Goal: Task Accomplishment & Management: Manage account settings

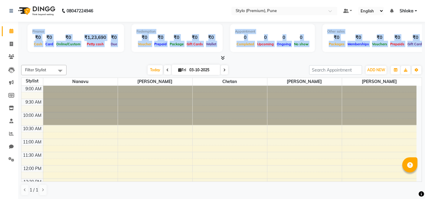
scroll to position [0, 81]
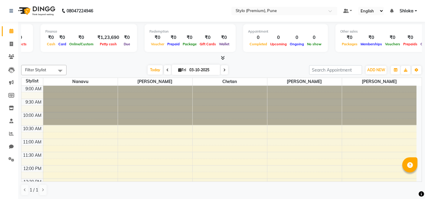
drag, startPoint x: 24, startPoint y: 29, endPoint x: 20, endPoint y: 41, distance: 12.8
click at [20, 41] on div "Total ₹0 Expenses ₹0 Sales ₹0 Services ₹0 Products Finance ₹0 Cash ₹0 Card ₹0 O…" at bounding box center [221, 111] width 407 height 178
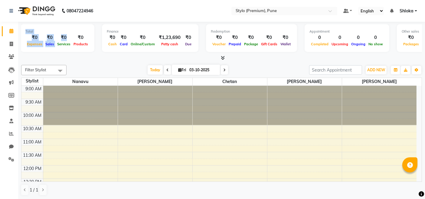
scroll to position [0, 0]
click at [83, 52] on div "Total ₹0 Expenses ₹0 Sales ₹0 Services ₹0 Products Finance ₹0 Cash ₹0 Card ₹0 O…" at bounding box center [221, 39] width 401 height 30
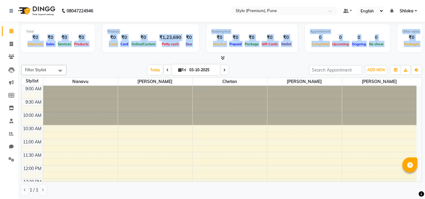
drag, startPoint x: 28, startPoint y: 36, endPoint x: 297, endPoint y: 57, distance: 269.9
click at [299, 57] on div "Total ₹0 Expenses ₹0 Sales ₹0 Services ₹0 Products Finance ₹0 Cash ₹0 Card ₹0 O…" at bounding box center [221, 42] width 401 height 40
click at [293, 59] on div at bounding box center [221, 58] width 401 height 6
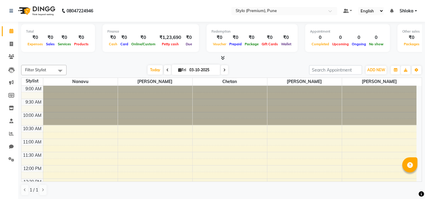
click at [224, 58] on icon at bounding box center [223, 58] width 4 height 5
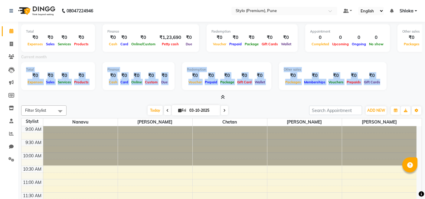
drag, startPoint x: 24, startPoint y: 67, endPoint x: 347, endPoint y: 91, distance: 323.0
click at [347, 91] on div "Total ₹0 Expenses ₹0 Sales ₹0 Services ₹0 Products Finance ₹0 Cash ₹0 Card ₹0 O…" at bounding box center [221, 77] width 401 height 30
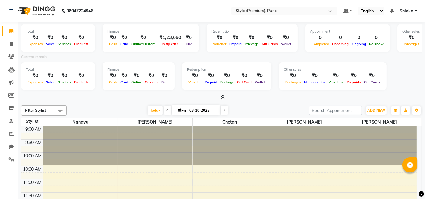
click at [110, 99] on div at bounding box center [221, 97] width 401 height 6
click at [221, 100] on span at bounding box center [221, 97] width 6 height 6
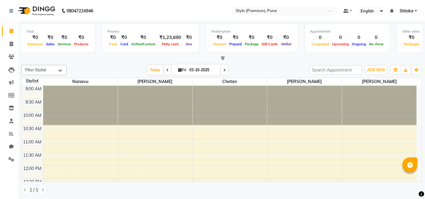
click at [372, 11] on select "English ENGLISH Español العربية मराठी हिंदी ગુજરાતી தமிழ் 中文" at bounding box center [371, 11] width 26 height 8
click at [96, 60] on div at bounding box center [221, 58] width 401 height 6
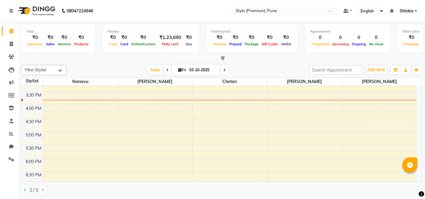
scroll to position [167, 0]
click at [144, 119] on div "9:00 AM 9:30 AM 10:00 AM 10:30 AM 11:00 AM 11:30 AM 12:00 PM 12:30 PM 1:00 PM 1…" at bounding box center [218, 118] width 395 height 399
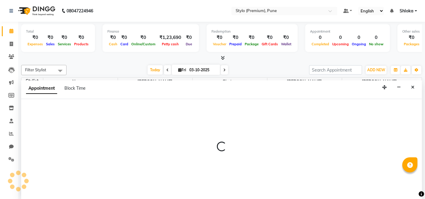
select select "91188"
select select "tentative"
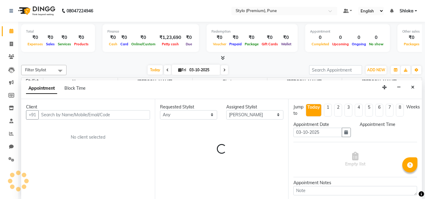
scroll to position [0, 0]
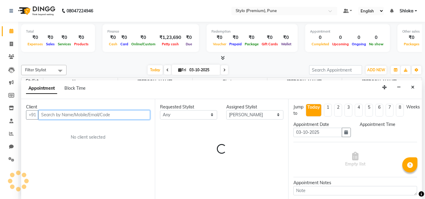
select select "990"
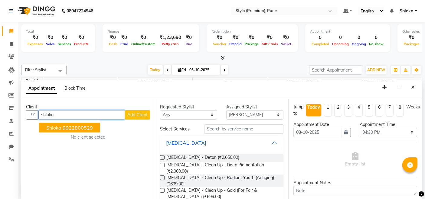
click at [75, 128] on ngb-highlight "9922800529" at bounding box center [78, 128] width 30 height 6
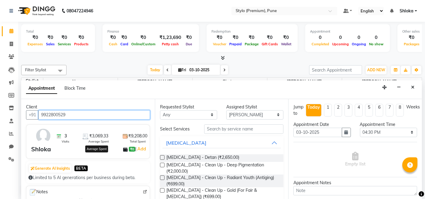
type input "9922800529"
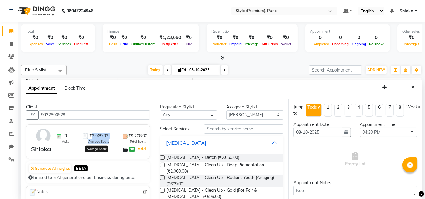
drag, startPoint x: 87, startPoint y: 137, endPoint x: 105, endPoint y: 141, distance: 18.4
click at [105, 141] on span "₹3,069.33 Average Spent" at bounding box center [98, 138] width 21 height 11
click at [109, 142] on div "3 Visits ₹3,069.33 Average Spent ₹9,208.00 Total Spent" at bounding box center [101, 136] width 93 height 16
drag, startPoint x: 88, startPoint y: 135, endPoint x: 107, endPoint y: 136, distance: 19.1
click at [107, 136] on div "3 Visits ₹3,069.33 Average Spent ₹9,208.00 Total Spent" at bounding box center [101, 136] width 93 height 16
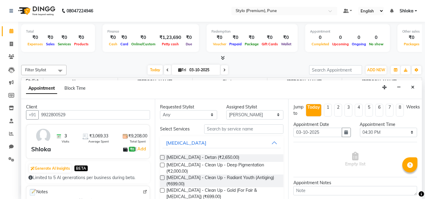
click at [107, 136] on div "3 Visits ₹3,069.33 Average Spent ₹9,208.00 Total Spent" at bounding box center [101, 136] width 93 height 16
click at [104, 73] on div "[DATE] [DATE]" at bounding box center [188, 70] width 237 height 9
click at [415, 86] on button "Close" at bounding box center [412, 87] width 9 height 9
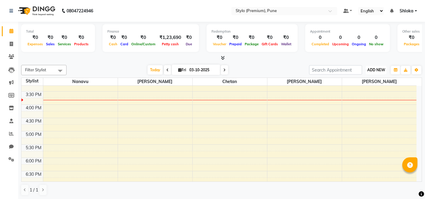
click at [378, 67] on button "ADD NEW Toggle Dropdown" at bounding box center [376, 70] width 21 height 8
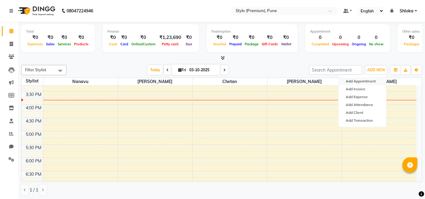
click at [364, 80] on button "Add Appointment" at bounding box center [362, 81] width 48 height 8
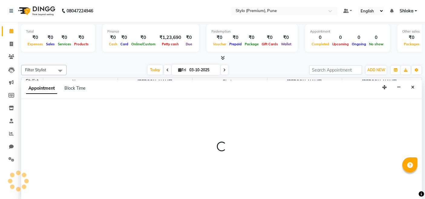
select select "tentative"
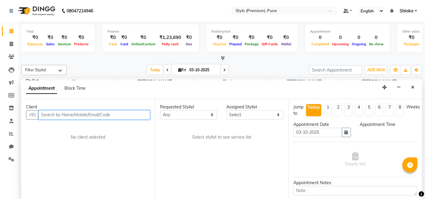
select select "600"
click at [115, 114] on input "text" at bounding box center [94, 114] width 112 height 9
type input "9000473333"
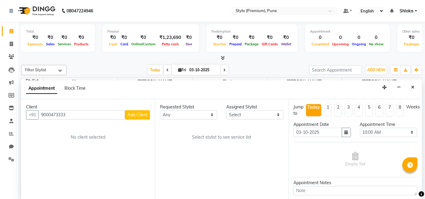
click at [139, 115] on span "Add Client" at bounding box center [137, 114] width 20 height 5
select select "22"
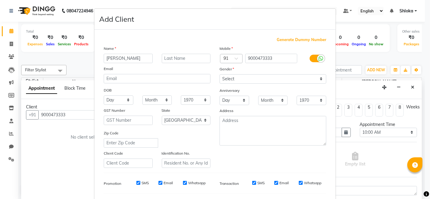
type input "[PERSON_NAME]"
click at [243, 77] on select "Select [DEMOGRAPHIC_DATA] [DEMOGRAPHIC_DATA] Other Prefer Not To Say" at bounding box center [273, 78] width 107 height 9
select select "[DEMOGRAPHIC_DATA]"
click at [220, 74] on select "Select [DEMOGRAPHIC_DATA] [DEMOGRAPHIC_DATA] Other Prefer Not To Say" at bounding box center [273, 78] width 107 height 9
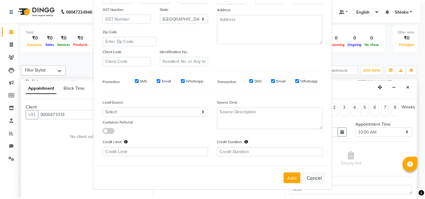
scroll to position [100, 0]
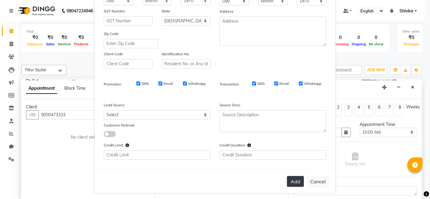
click at [292, 181] on button "Add" at bounding box center [295, 181] width 17 height 11
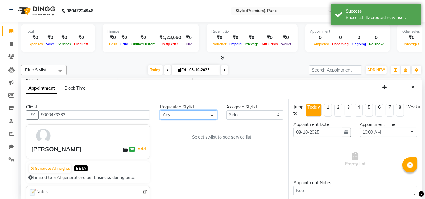
click at [196, 115] on select "Any [PERSON_NAME] [PERSON_NAME] [PERSON_NAME]" at bounding box center [188, 114] width 57 height 9
select select "91217"
click at [160, 110] on select "Any [PERSON_NAME] [PERSON_NAME] [PERSON_NAME]" at bounding box center [188, 114] width 57 height 9
select select "91217"
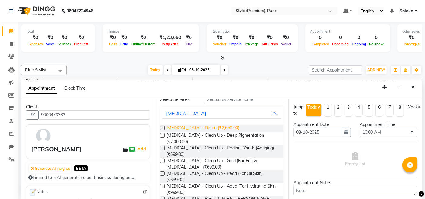
scroll to position [28, 0]
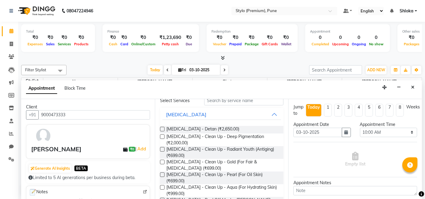
click at [165, 129] on div "[MEDICAL_DATA] - Detan (₹2,650.00)" at bounding box center [222, 130] width 124 height 8
click at [164, 129] on label at bounding box center [162, 129] width 5 height 5
click at [164, 129] on input "checkbox" at bounding box center [162, 130] width 4 height 4
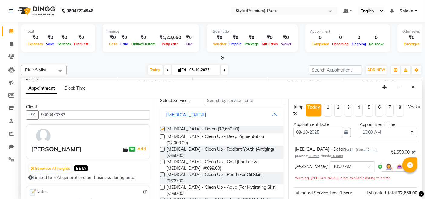
checkbox input "false"
click at [162, 135] on label at bounding box center [162, 137] width 5 height 5
click at [162, 135] on input "checkbox" at bounding box center [162, 137] width 4 height 4
checkbox input "false"
click at [162, 147] on label at bounding box center [162, 149] width 5 height 5
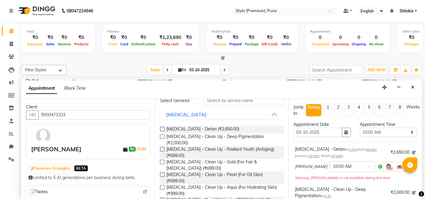
click at [162, 148] on input "checkbox" at bounding box center [162, 150] width 4 height 4
checkbox input "false"
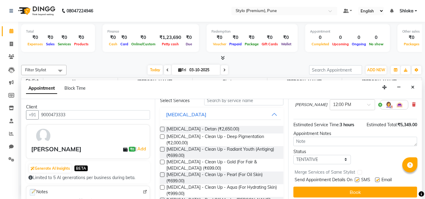
scroll to position [138, 0]
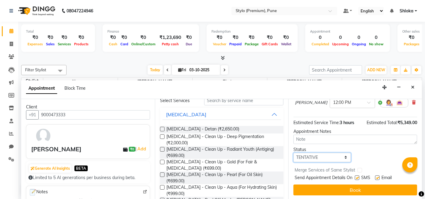
click at [332, 157] on select "Select TENTATIVE CONFIRM CHECK-IN UPCOMING" at bounding box center [321, 157] width 57 height 9
click at [357, 178] on label at bounding box center [357, 178] width 5 height 5
click at [357, 178] on input "checkbox" at bounding box center [357, 179] width 4 height 4
click at [357, 178] on label at bounding box center [357, 178] width 5 height 5
click at [357, 178] on input "checkbox" at bounding box center [357, 179] width 4 height 4
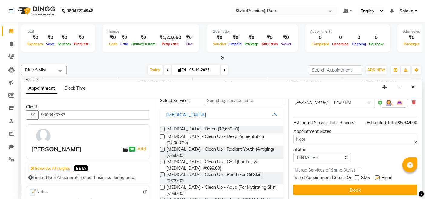
checkbox input "true"
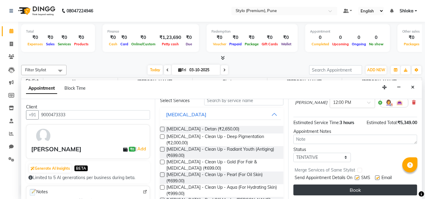
click at [353, 190] on button "Book" at bounding box center [355, 190] width 124 height 11
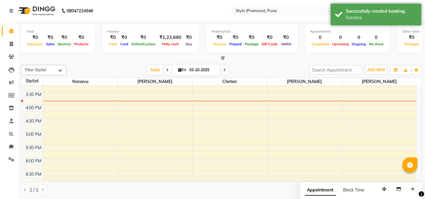
scroll to position [0, 0]
click at [373, 54] on div "Total ₹0 Expenses ₹0 Sales ₹0 Services ₹0 Products Finance ₹0 Cash ₹0 Card ₹0 O…" at bounding box center [221, 42] width 401 height 40
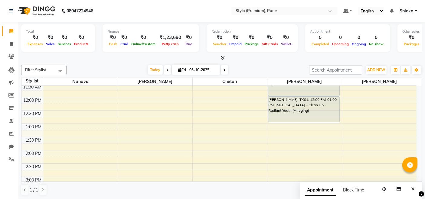
scroll to position [8, 0]
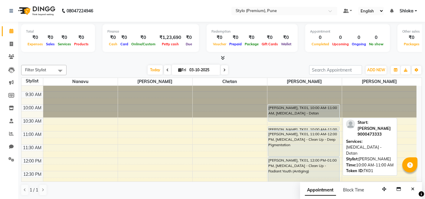
click at [314, 116] on div "[PERSON_NAME], TK01, 10:00 AM-11:00 AM, [MEDICAL_DATA] - Detan" at bounding box center [303, 113] width 71 height 17
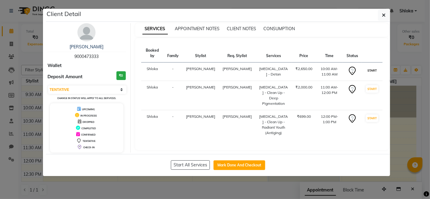
click at [373, 67] on button "START" at bounding box center [372, 71] width 12 height 8
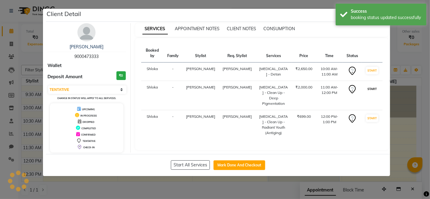
click at [370, 85] on button "START" at bounding box center [372, 89] width 12 height 8
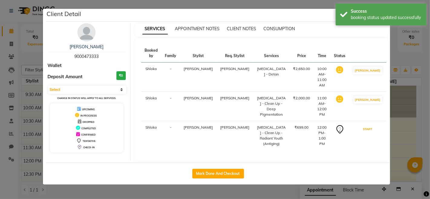
click at [370, 126] on button "START" at bounding box center [368, 130] width 12 height 8
select select "1"
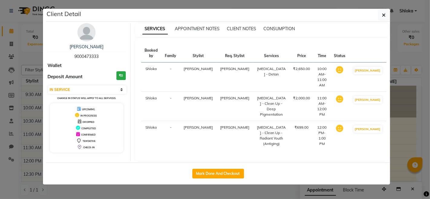
click at [425, 53] on ngb-modal-window "Client Detail [PERSON_NAME] 9000473333 Wallet Deposit Amount ₹0 Select IN SERVI…" at bounding box center [215, 99] width 430 height 199
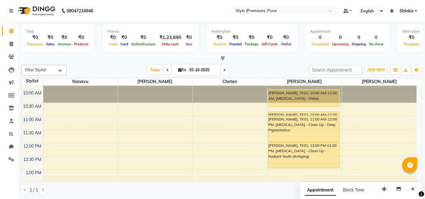
scroll to position [26, 0]
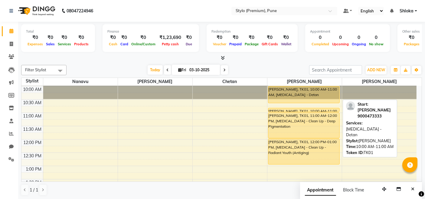
click at [321, 93] on div "[PERSON_NAME], TK01, 10:00 AM-11:00 AM, [MEDICAL_DATA] - Detan" at bounding box center [303, 95] width 71 height 17
select select "1"
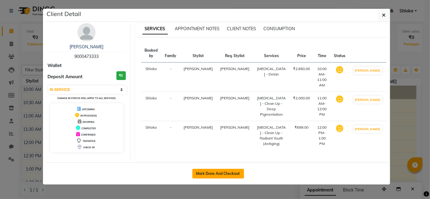
click at [215, 169] on button "Mark Done And Checkout" at bounding box center [218, 174] width 52 height 10
select select "service"
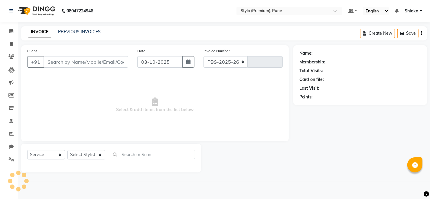
select select "7978"
type input "0098"
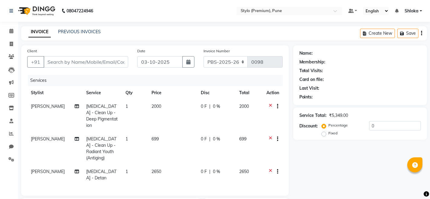
type input "9000473333"
select select "91217"
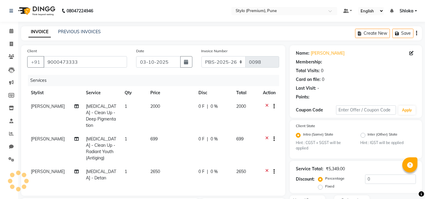
select select "1: Object"
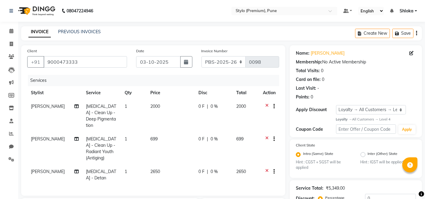
scroll to position [95, 0]
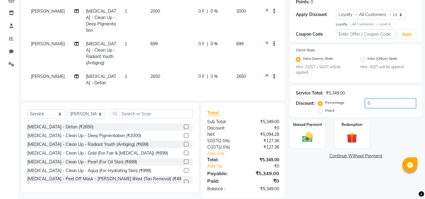
click at [369, 103] on input "0" at bounding box center [390, 103] width 51 height 9
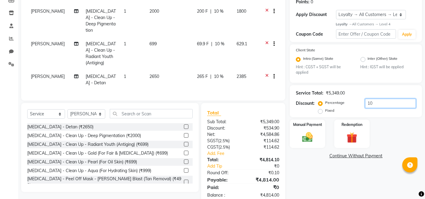
type input "1"
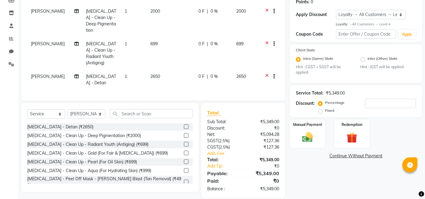
click at [325, 112] on label "Fixed" at bounding box center [329, 110] width 9 height 5
click at [319, 112] on input "Fixed" at bounding box center [321, 111] width 4 height 4
radio input "true"
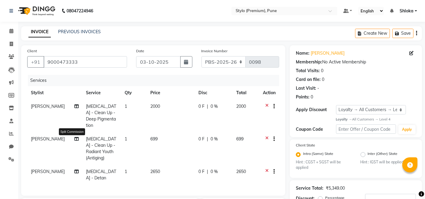
click at [74, 137] on icon at bounding box center [76, 139] width 4 height 4
select select "91217"
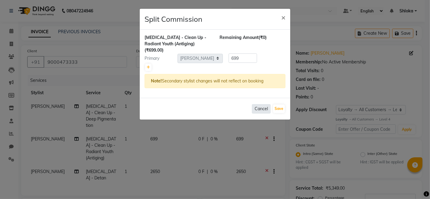
click at [264, 104] on button "Cancel" at bounding box center [261, 108] width 19 height 9
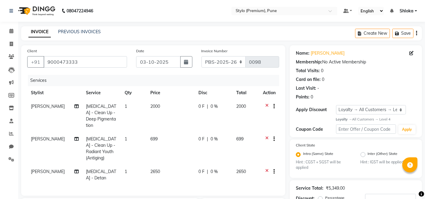
scroll to position [95, 0]
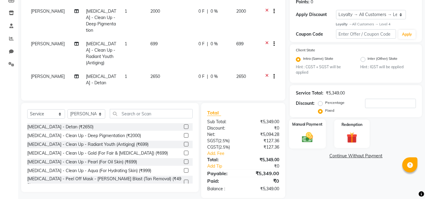
click at [312, 128] on div "Manual Payment" at bounding box center [307, 134] width 37 height 30
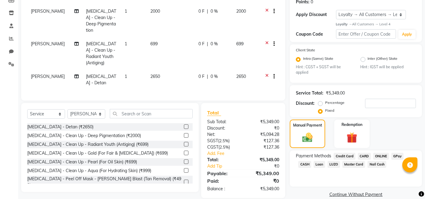
scroll to position [104, 0]
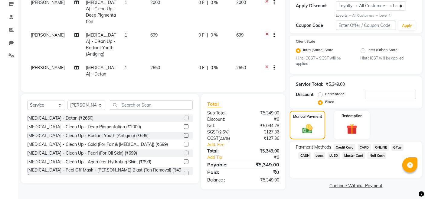
click at [396, 147] on span "GPay" at bounding box center [397, 147] width 12 height 7
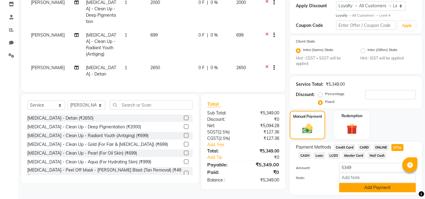
click at [364, 183] on button "Add Payment" at bounding box center [377, 187] width 77 height 9
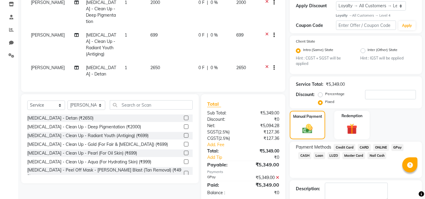
scroll to position [121, 0]
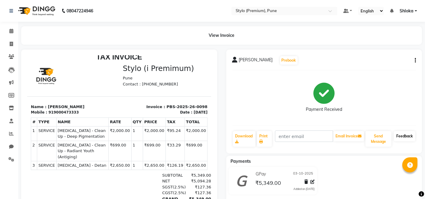
click at [407, 135] on link "Feedback" at bounding box center [404, 136] width 21 height 10
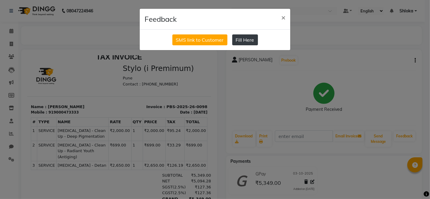
click at [237, 40] on button "Fill Here" at bounding box center [245, 39] width 26 height 11
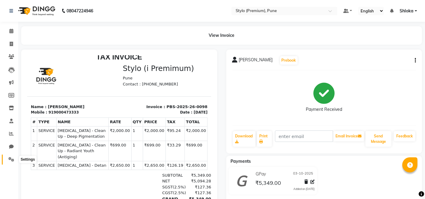
click at [11, 160] on icon at bounding box center [11, 159] width 6 height 5
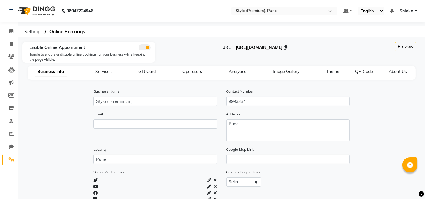
click at [273, 48] on span "[URL][DOMAIN_NAME]" at bounding box center [259, 47] width 47 height 5
click at [12, 59] on icon at bounding box center [11, 56] width 6 height 5
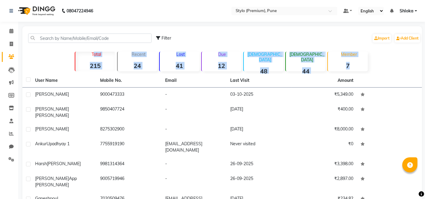
drag, startPoint x: 80, startPoint y: 55, endPoint x: 364, endPoint y: 71, distance: 283.8
click at [364, 71] on div "Total 215 Recent 24 Lost 41 Due 12 [DEMOGRAPHIC_DATA] 48 [DEMOGRAPHIC_DATA] 44 …" at bounding box center [222, 60] width 336 height 21
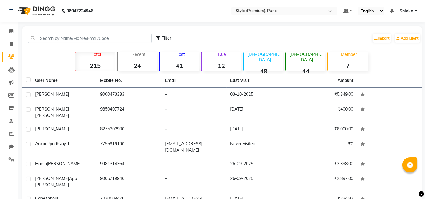
click at [61, 57] on div "Total 215 Recent 24 Lost 41 Due 12 [DEMOGRAPHIC_DATA] 48 [DEMOGRAPHIC_DATA] 44 …" at bounding box center [222, 60] width 336 height 21
click at [11, 70] on icon at bounding box center [11, 70] width 6 height 6
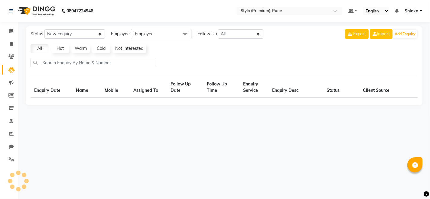
select select "10"
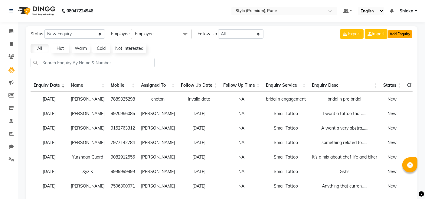
click at [399, 34] on button "Add Enquiry" at bounding box center [400, 34] width 24 height 8
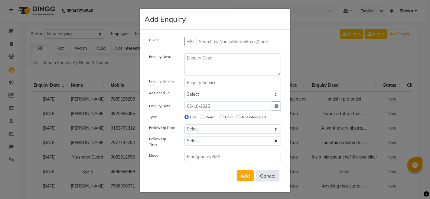
click at [269, 174] on button "Cancel" at bounding box center [267, 175] width 23 height 11
select select
radio input "false"
select select
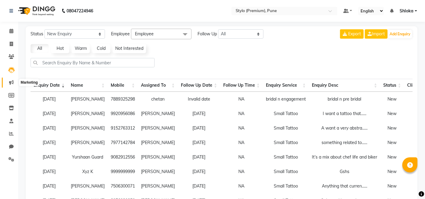
click at [11, 82] on icon at bounding box center [11, 82] width 5 height 5
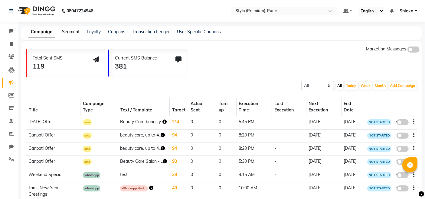
click at [71, 34] on link "Segment" at bounding box center [71, 31] width 18 height 5
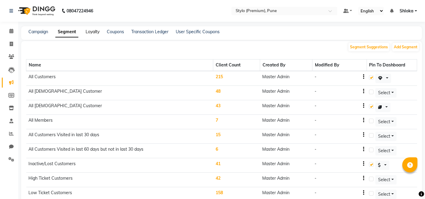
click at [96, 34] on link "Loyalty" at bounding box center [93, 31] width 14 height 5
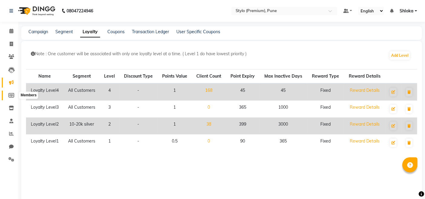
click at [11, 96] on icon at bounding box center [11, 95] width 6 height 5
select select
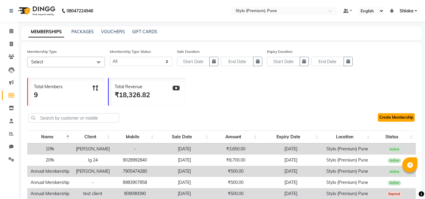
click at [397, 116] on link "Create Membership" at bounding box center [396, 117] width 37 height 8
click at [397, 119] on link "Create Membership" at bounding box center [396, 117] width 37 height 8
click at [260, 8] on input "text" at bounding box center [278, 11] width 88 height 6
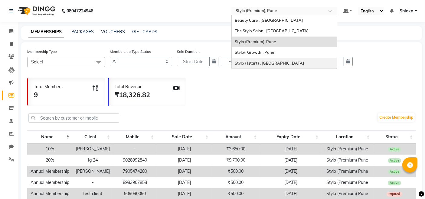
click at [253, 62] on span "Stylo ( Istart) , [GEOGRAPHIC_DATA]" at bounding box center [269, 63] width 69 height 5
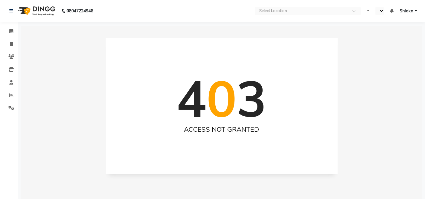
select select "en"
click at [12, 33] on icon at bounding box center [11, 31] width 4 height 5
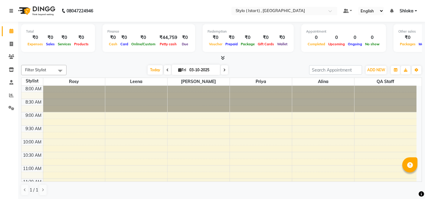
click at [13, 10] on link at bounding box center [12, 10] width 6 height 17
